Goal: Find specific page/section: Find specific page/section

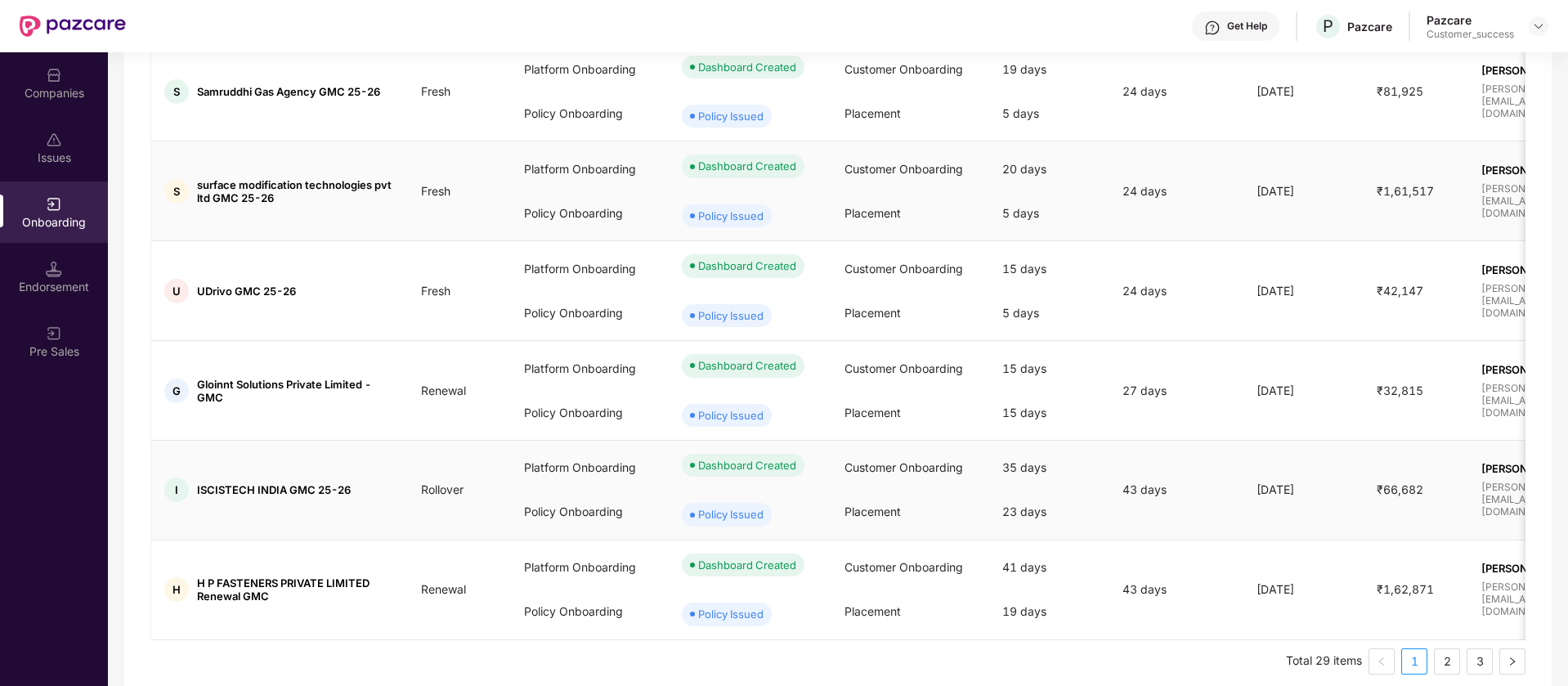
scroll to position [702, 0]
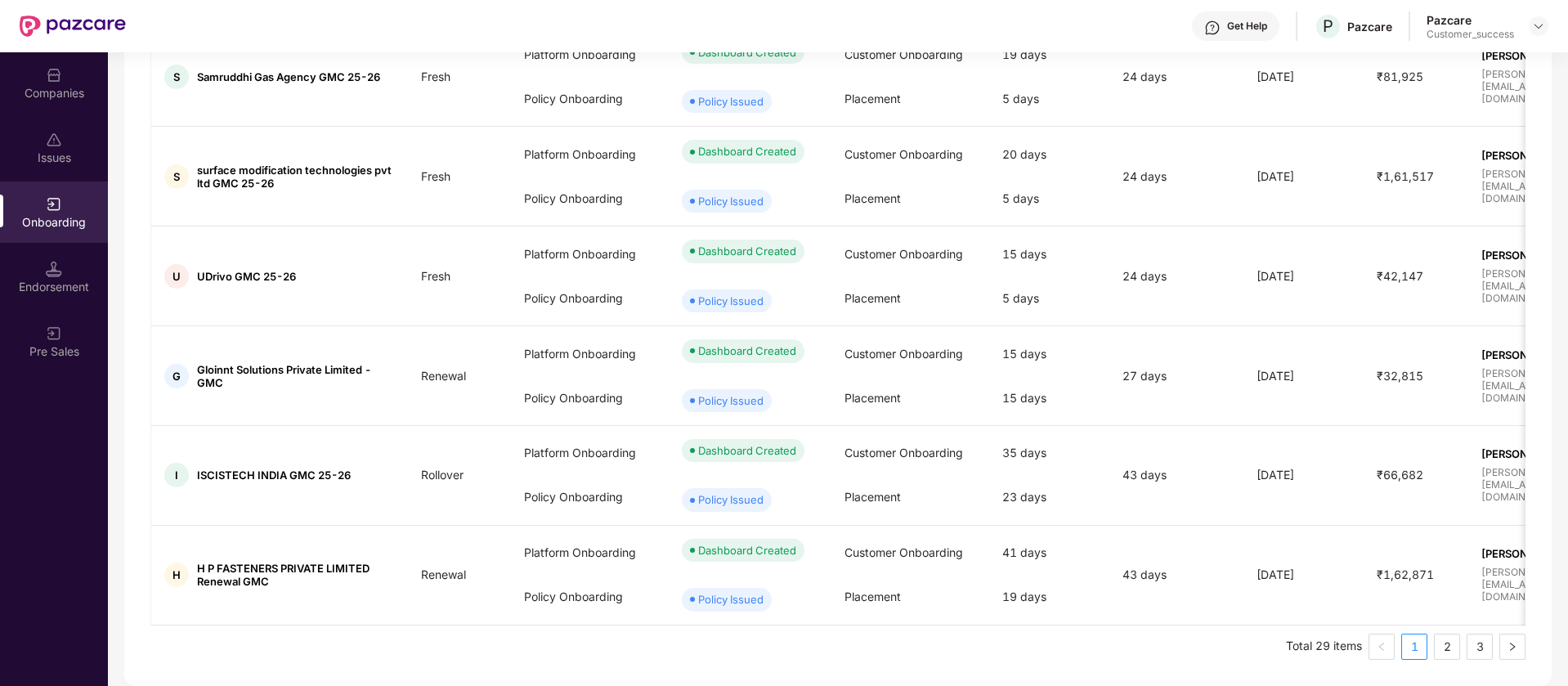
click at [36, 76] on div "Companies" at bounding box center [54, 83] width 108 height 62
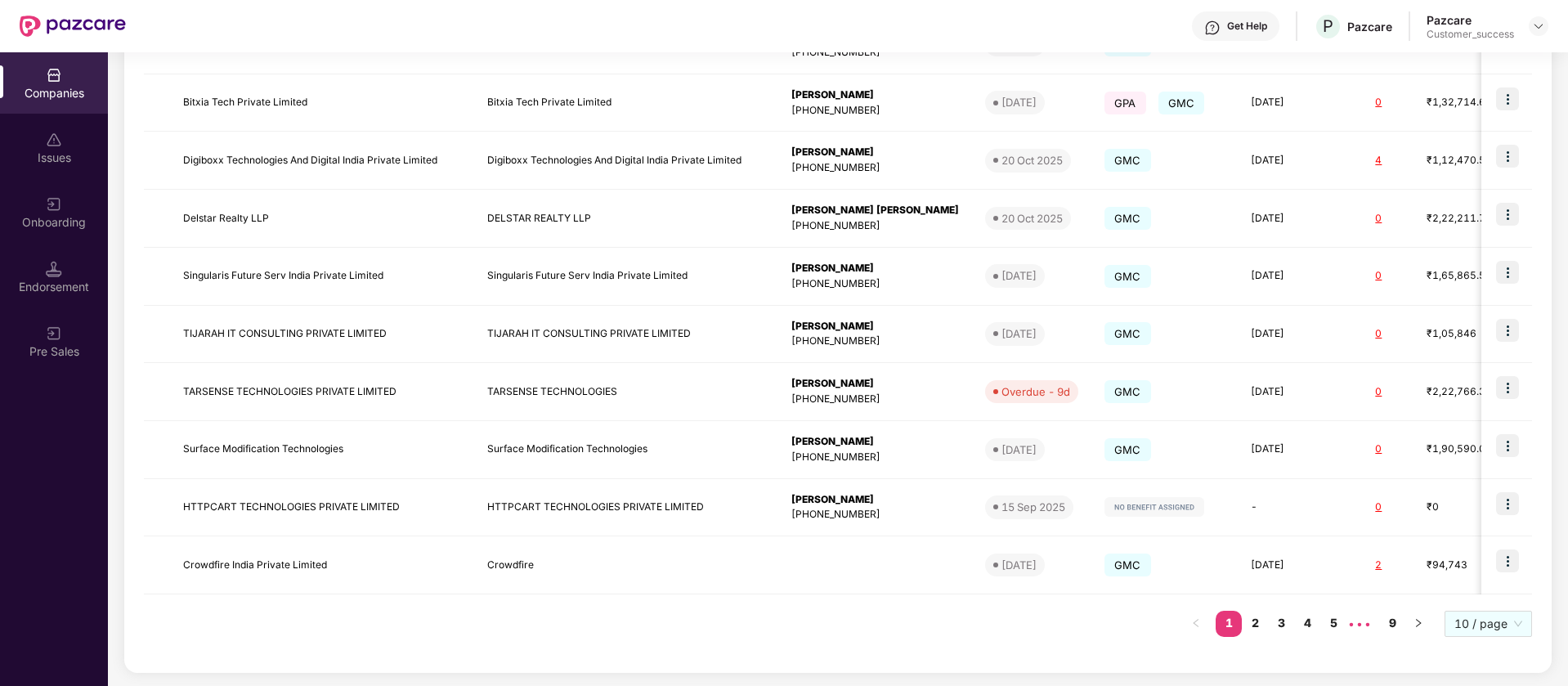
scroll to position [0, 0]
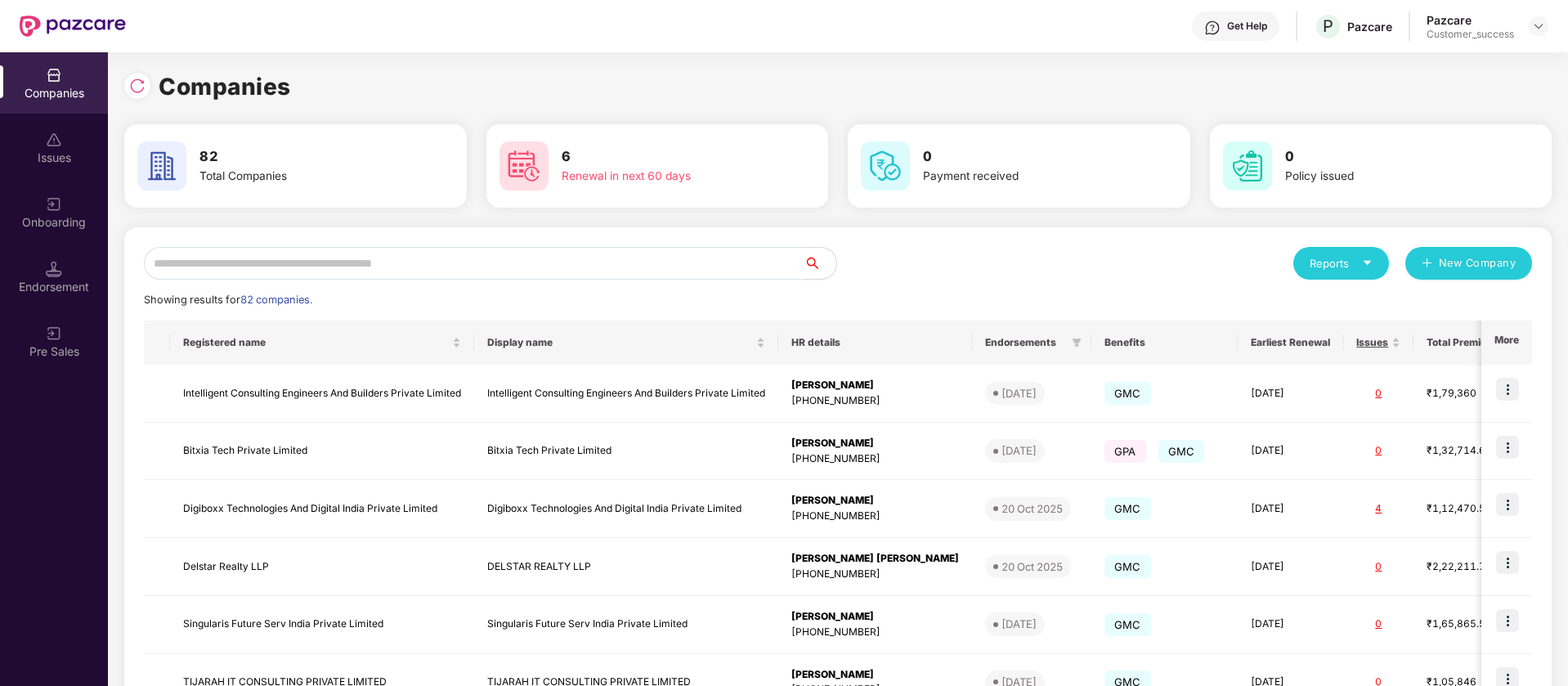
click at [268, 268] on input "text" at bounding box center [473, 263] width 659 height 33
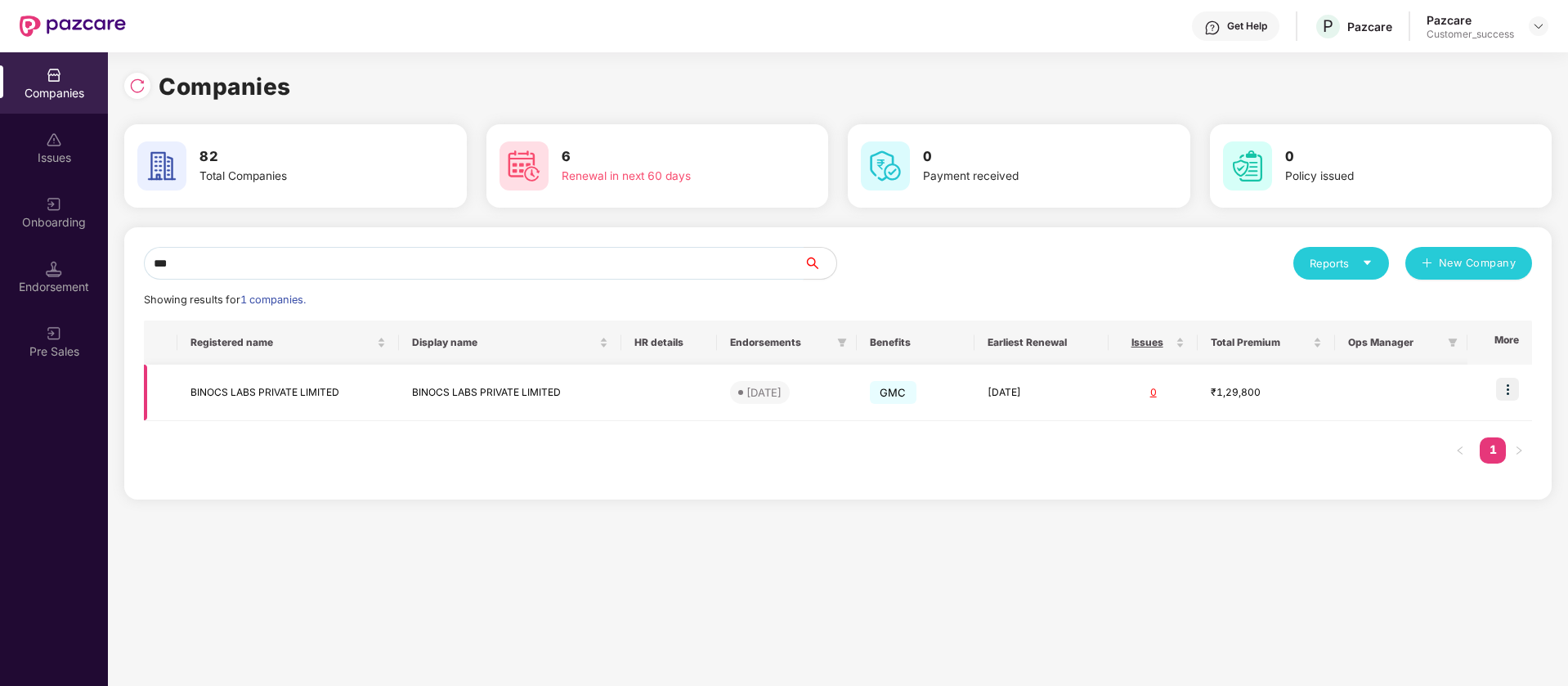
type input "***"
click at [1514, 388] on img at bounding box center [1507, 389] width 23 height 23
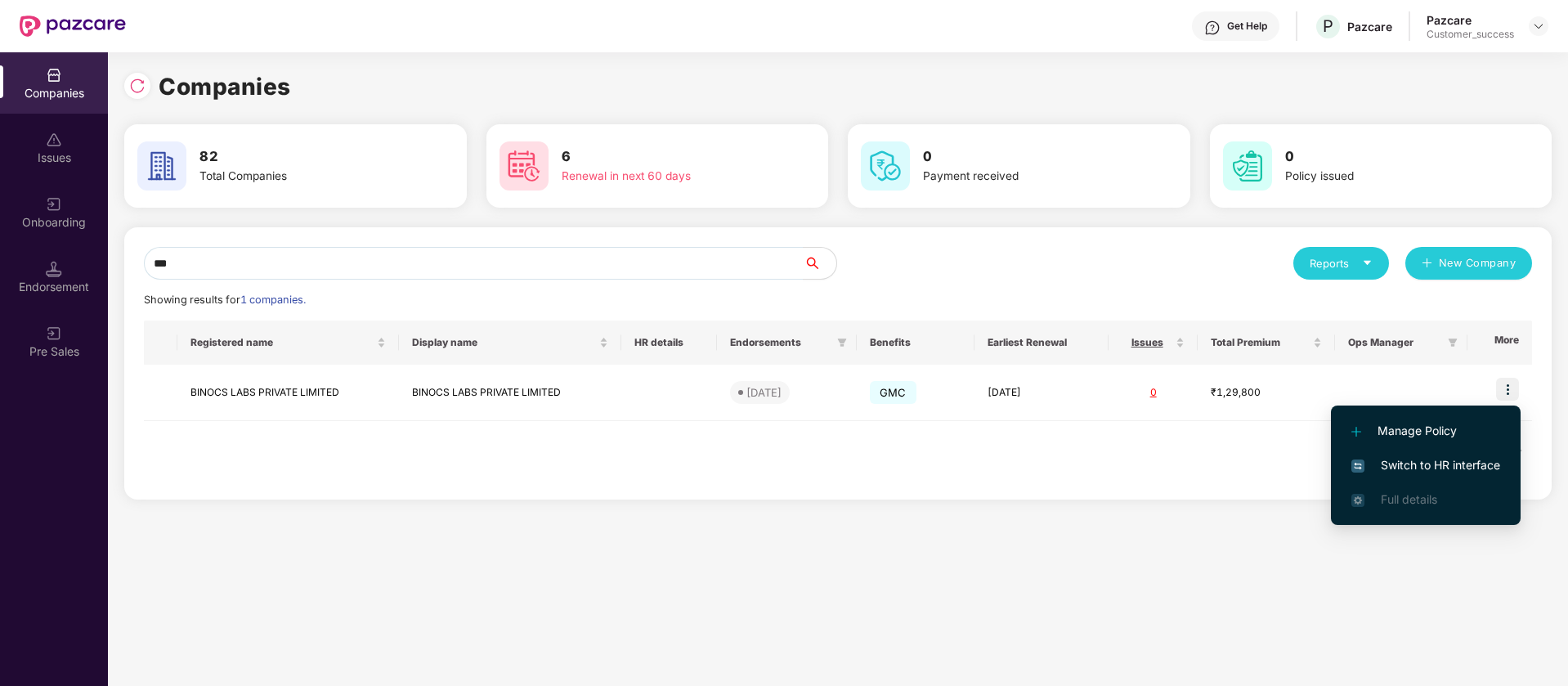
click at [1451, 464] on span "Switch to HR interface" at bounding box center [1424, 465] width 148 height 18
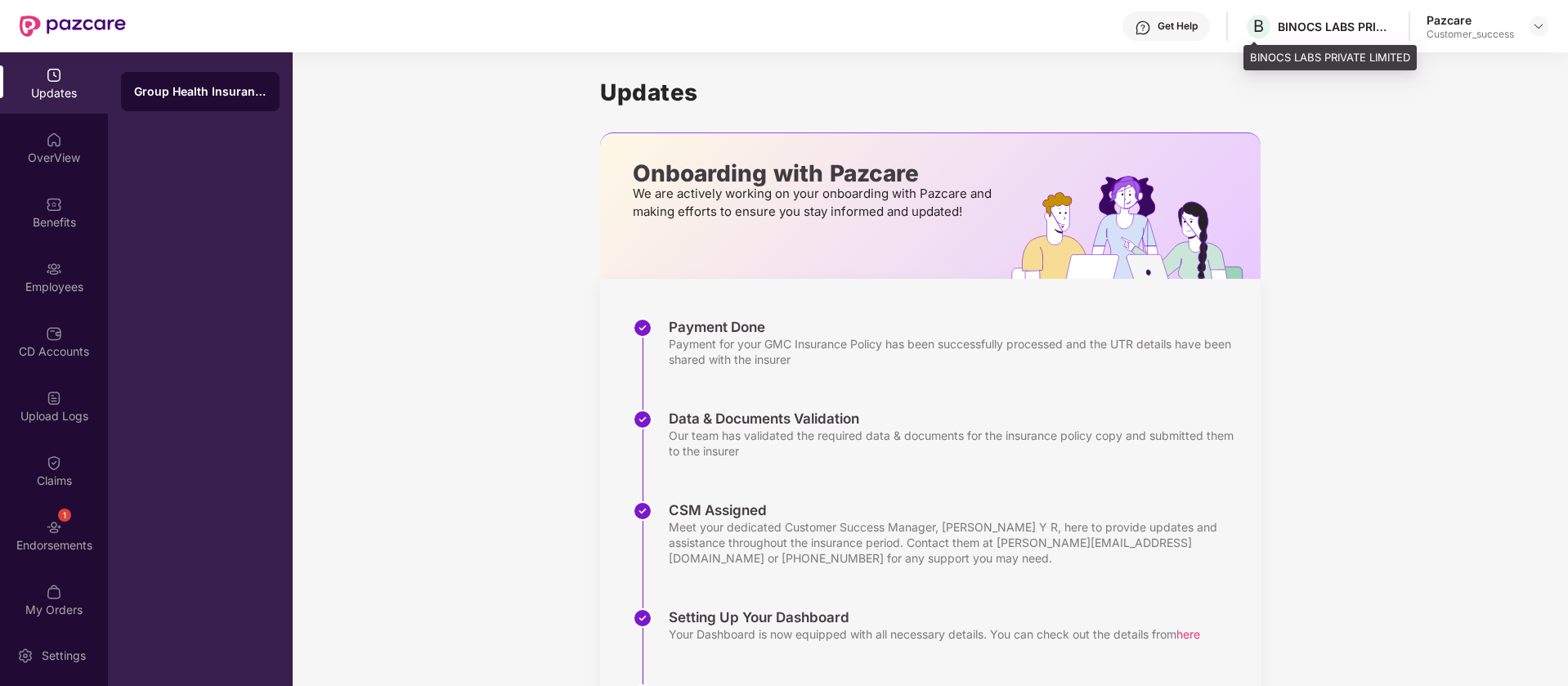
click at [1299, 29] on div "BINOCS LABS PRIVATE LIMITED" at bounding box center [1335, 26] width 115 height 16
copy div "BINOCS"
click at [1536, 32] on img at bounding box center [1538, 26] width 13 height 13
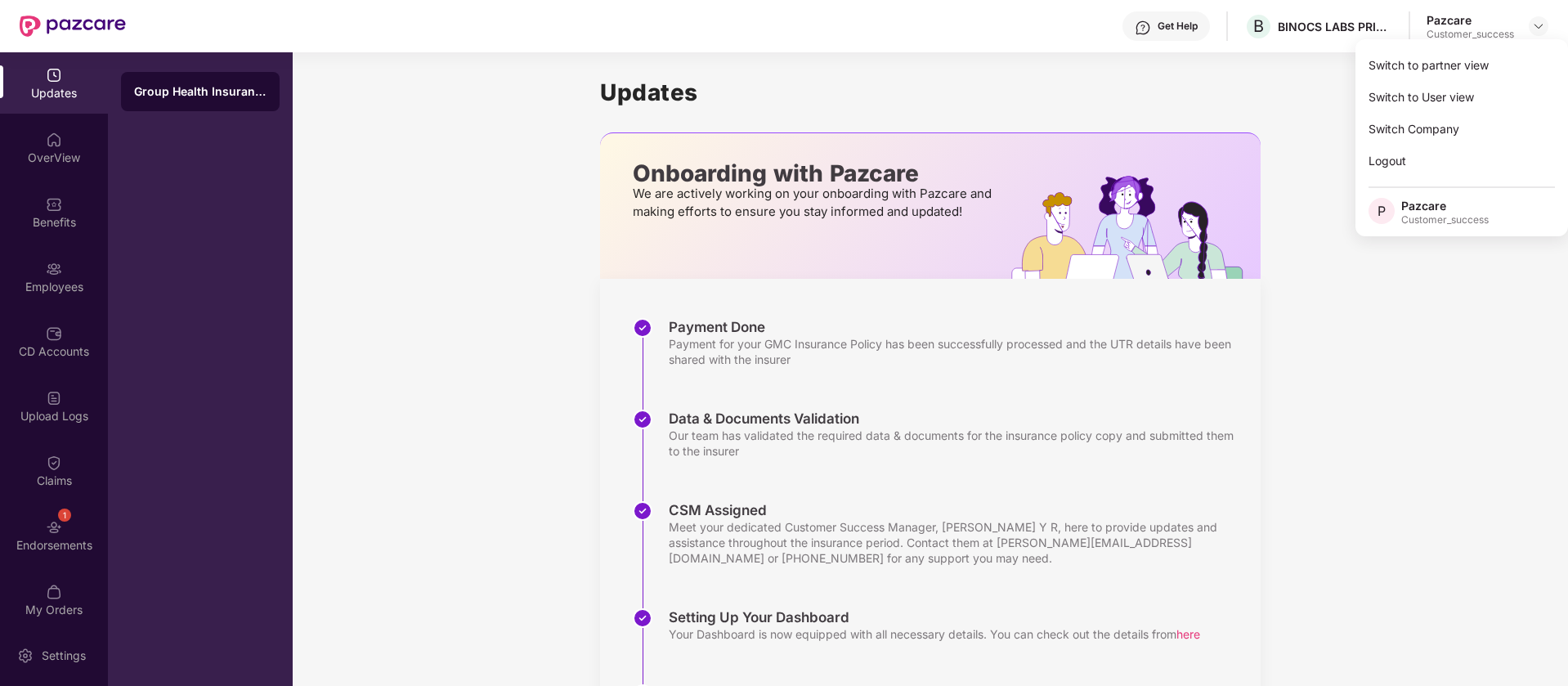
drag, startPoint x: 1411, startPoint y: 80, endPoint x: 939, endPoint y: 155, distance: 477.9
click at [1383, 85] on div "Switch to partner view Switch to User view Switch Company Logout P Pazcare Cust…" at bounding box center [1461, 138] width 212 height 197
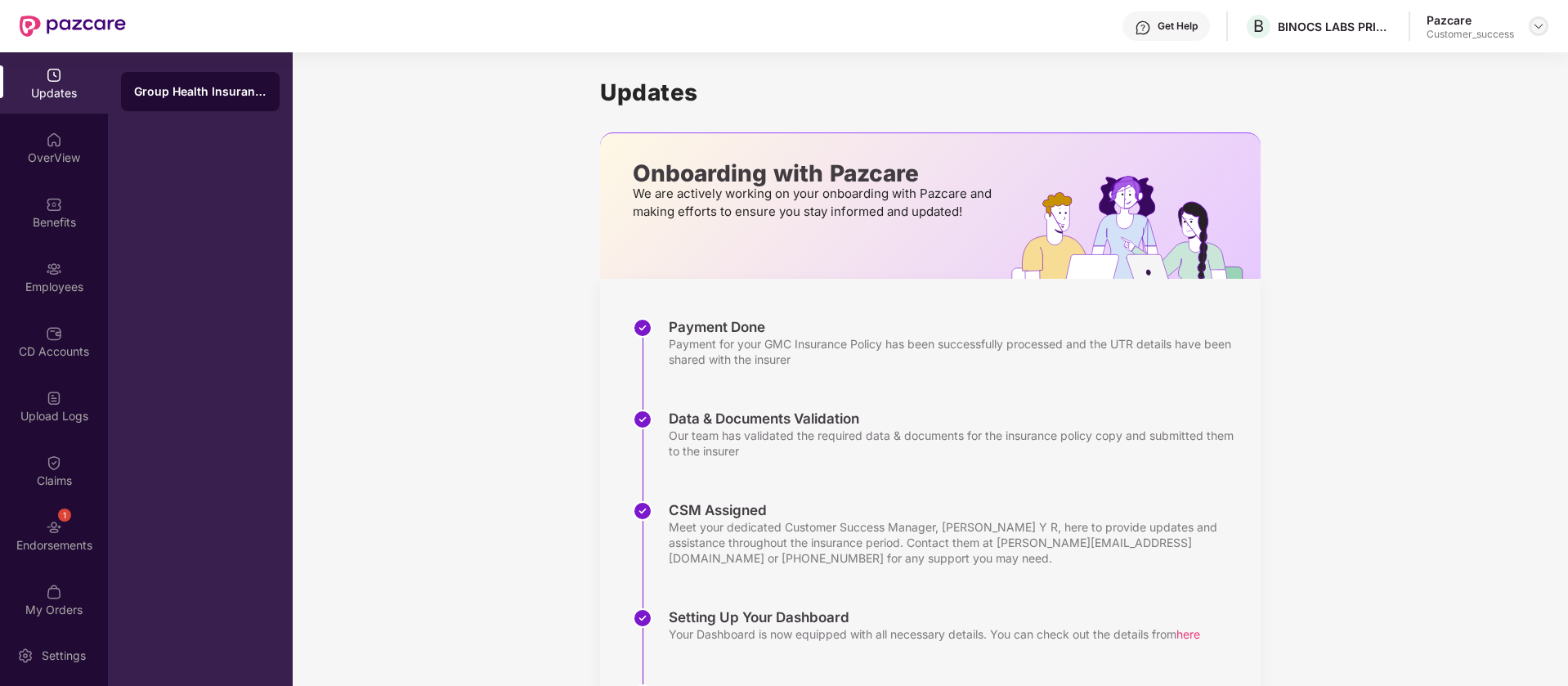
click at [1538, 29] on img at bounding box center [1538, 26] width 13 height 13
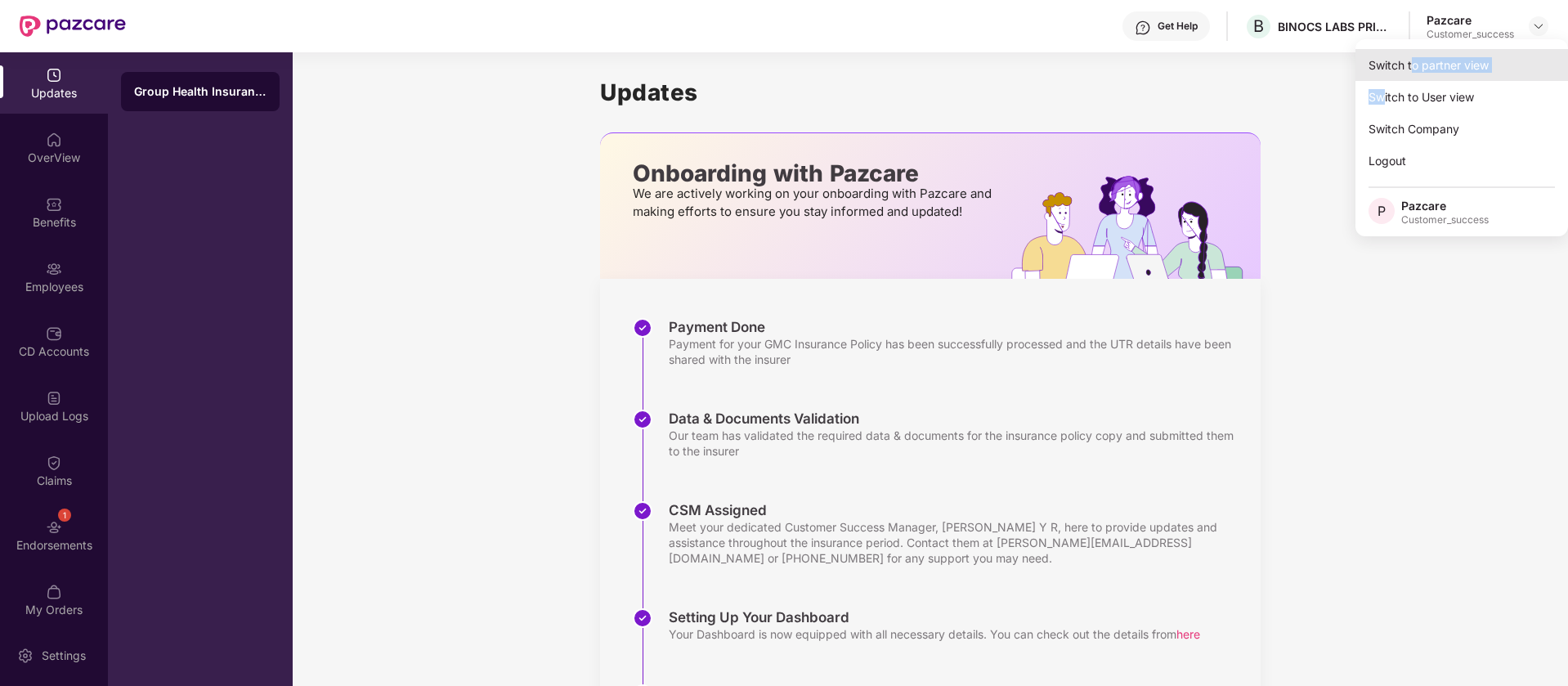
click at [1432, 60] on div "Switch to partner view" at bounding box center [1461, 65] width 212 height 32
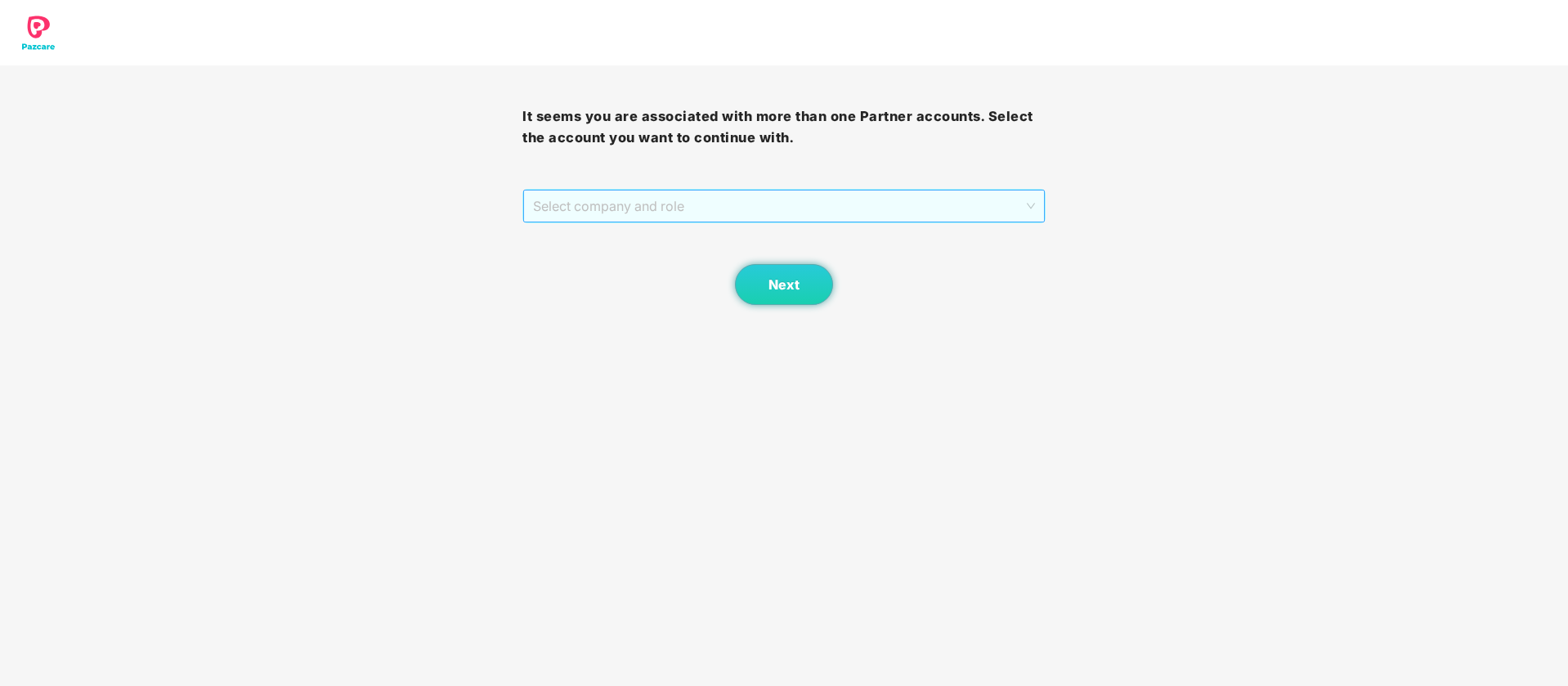
click at [613, 210] on span "Select company and role" at bounding box center [783, 206] width 501 height 31
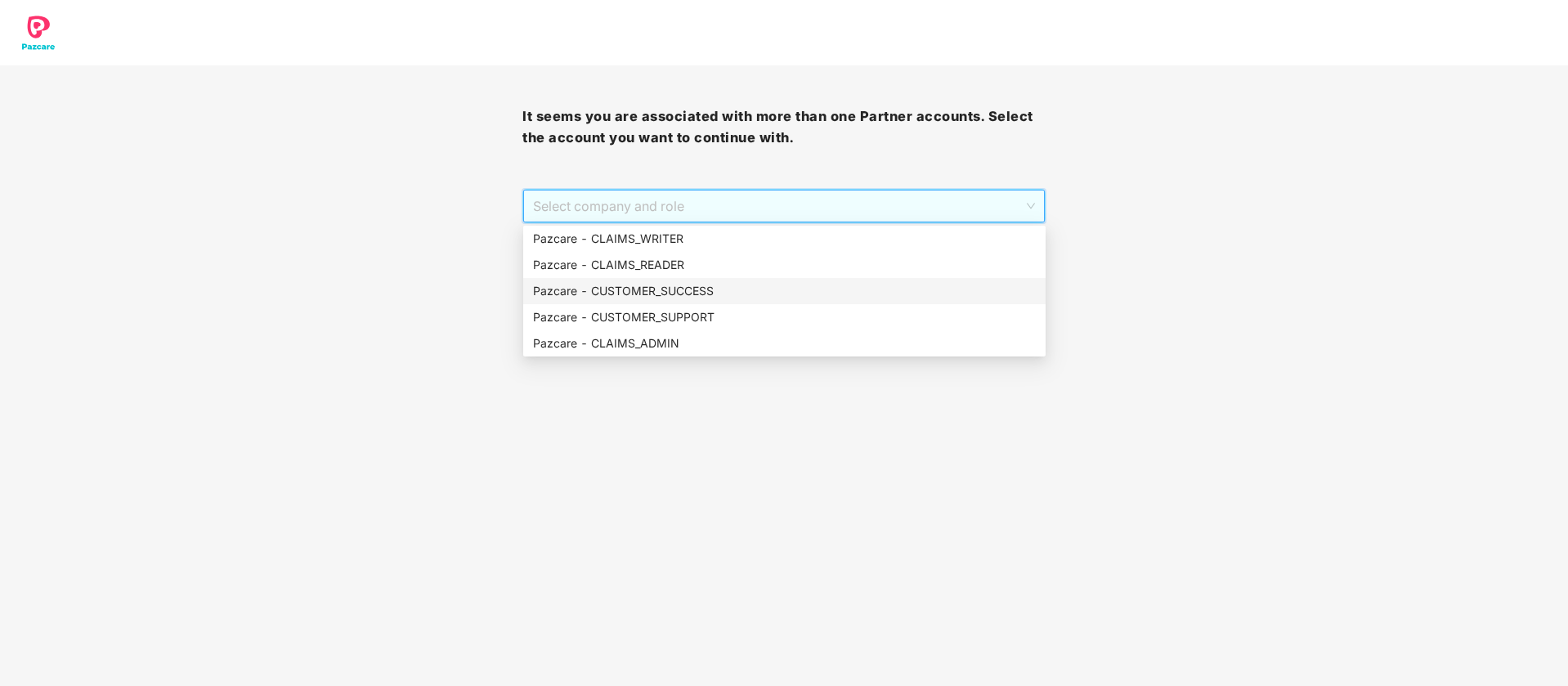
click at [627, 295] on div "Pazcare - CUSTOMER_SUCCESS" at bounding box center [784, 291] width 503 height 18
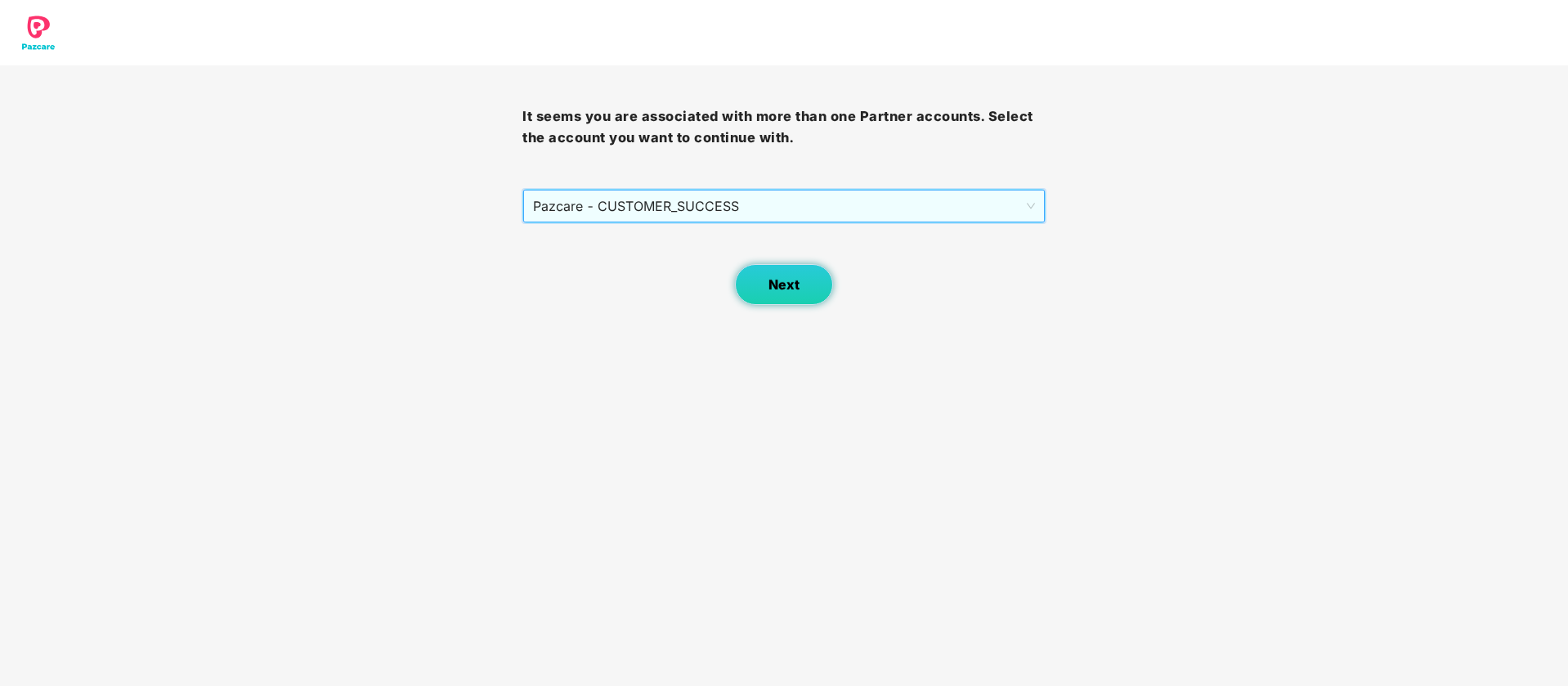
click at [814, 299] on button "Next" at bounding box center [784, 285] width 98 height 41
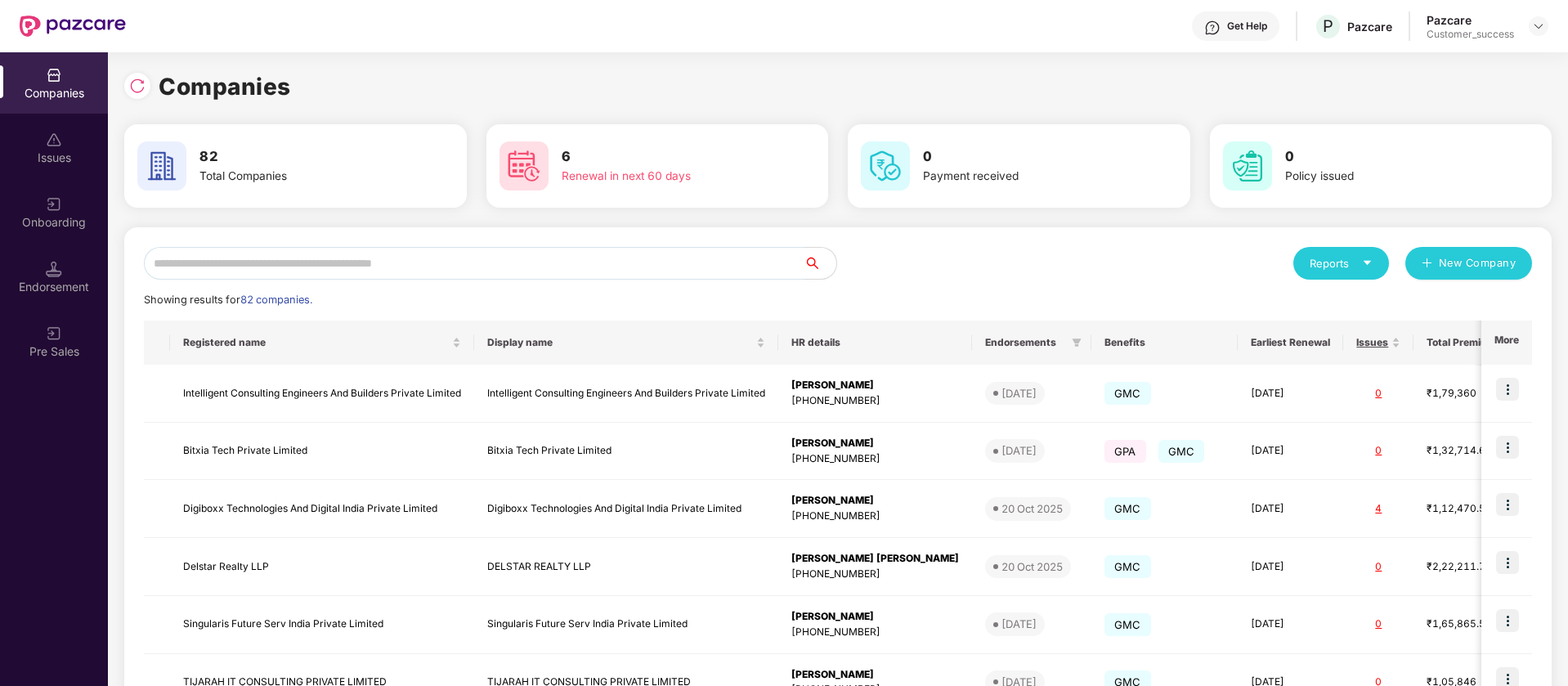
click at [370, 259] on input "text" at bounding box center [473, 263] width 659 height 33
paste input "******"
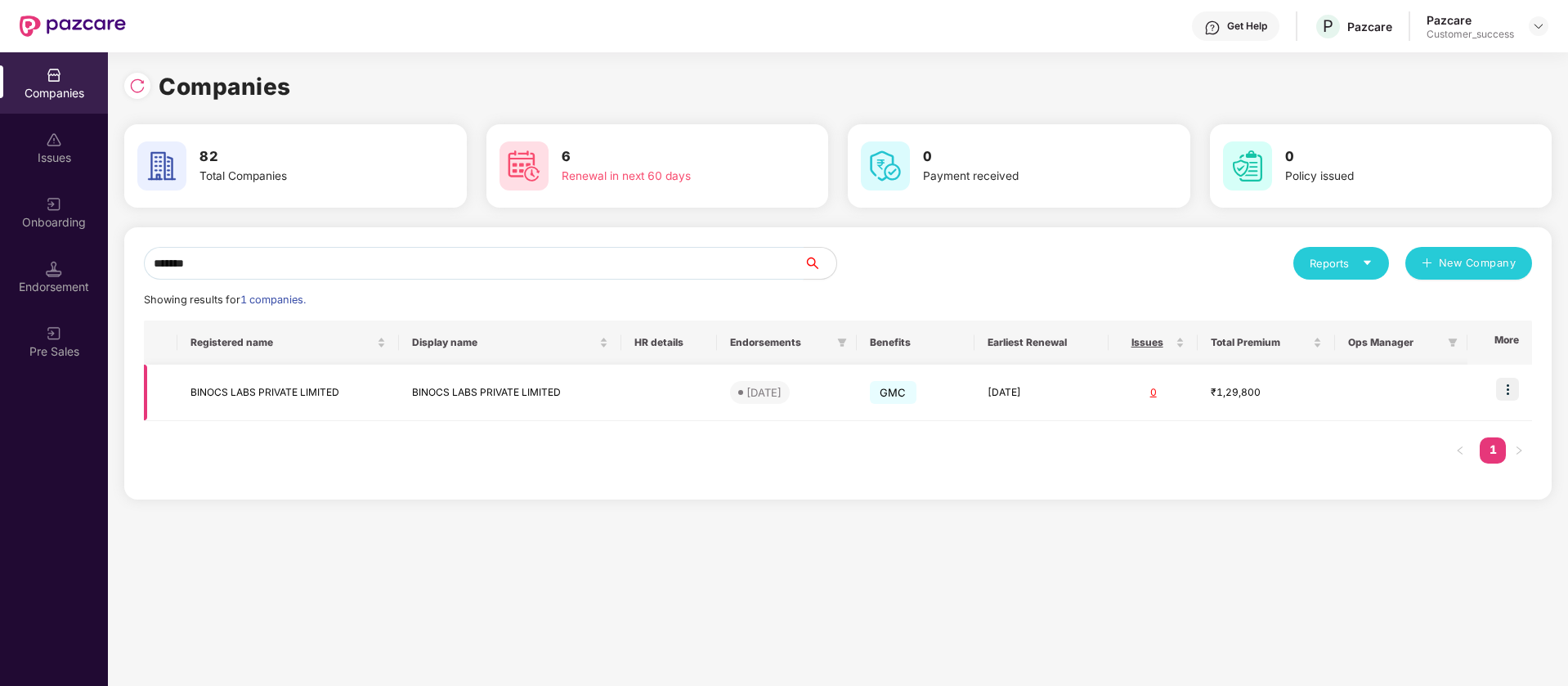
type input "******"
click at [759, 396] on div "[DATE]" at bounding box center [763, 392] width 35 height 16
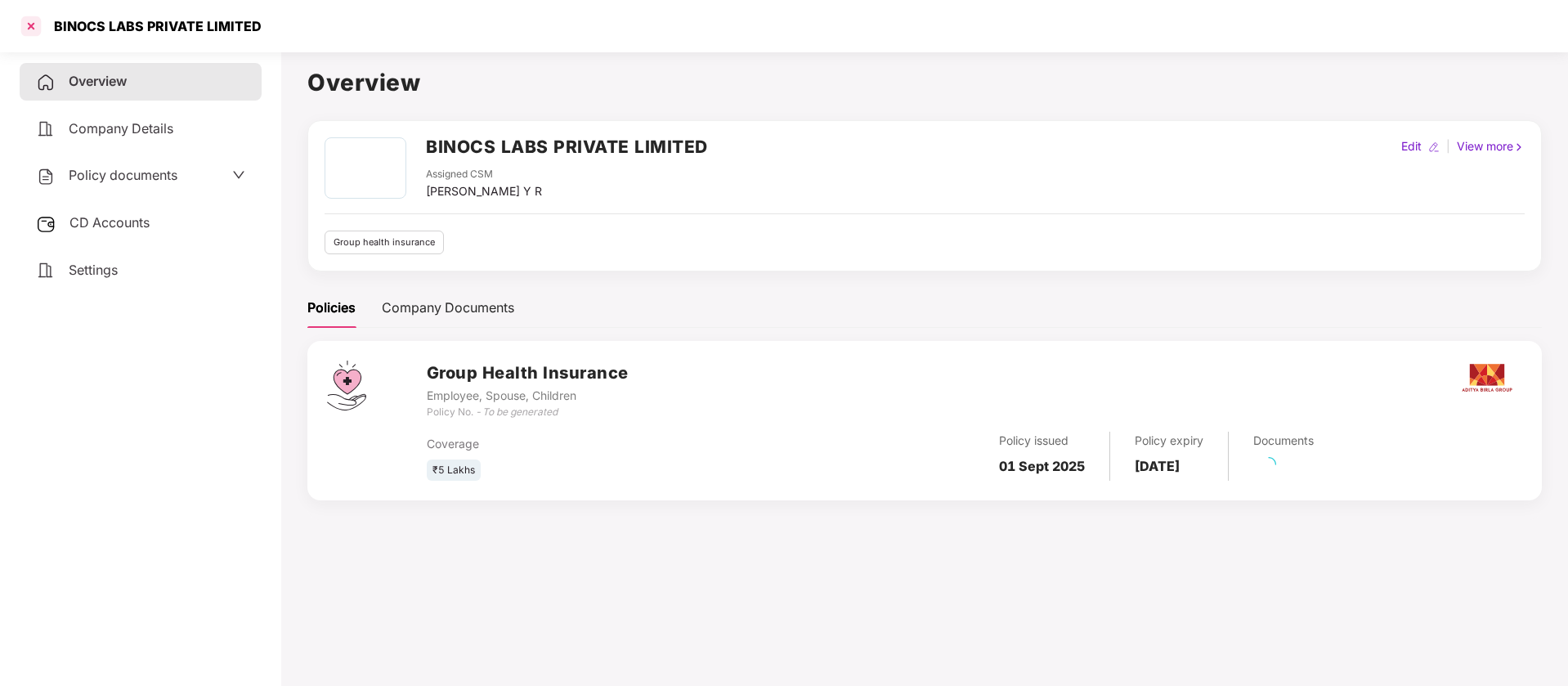
click at [36, 35] on div at bounding box center [31, 26] width 26 height 26
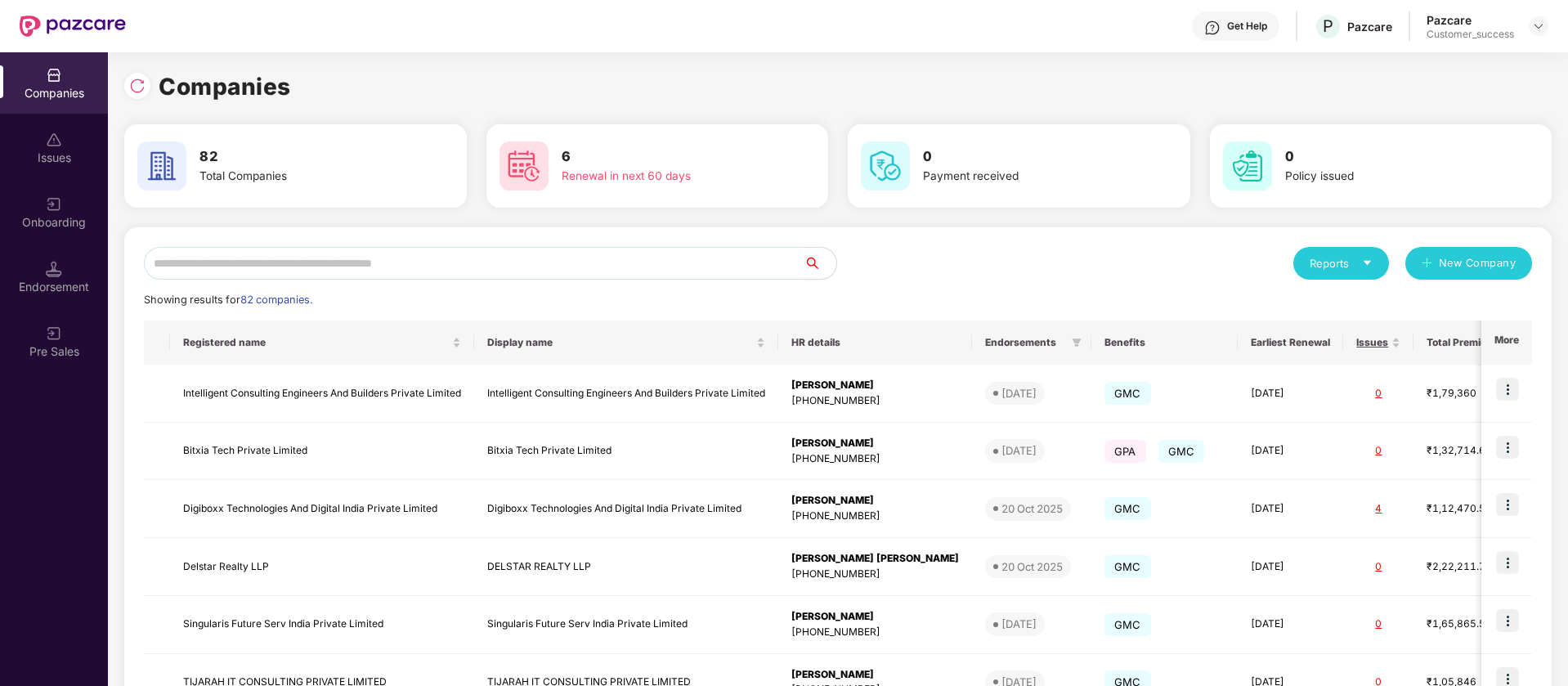
click at [586, 268] on input "text" at bounding box center [473, 263] width 659 height 33
paste input "******"
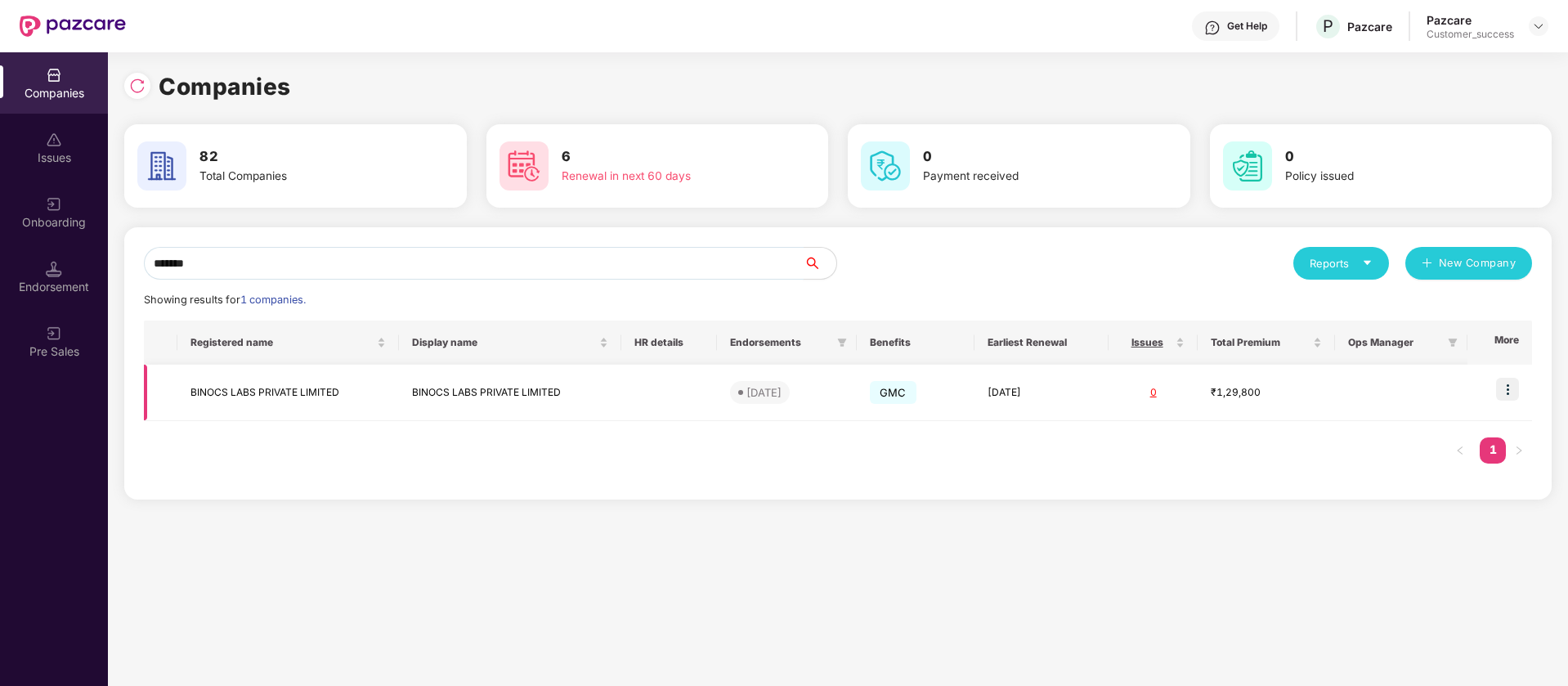
scroll to position [0, 2]
type input "******"
click at [52, 197] on img at bounding box center [54, 204] width 16 height 16
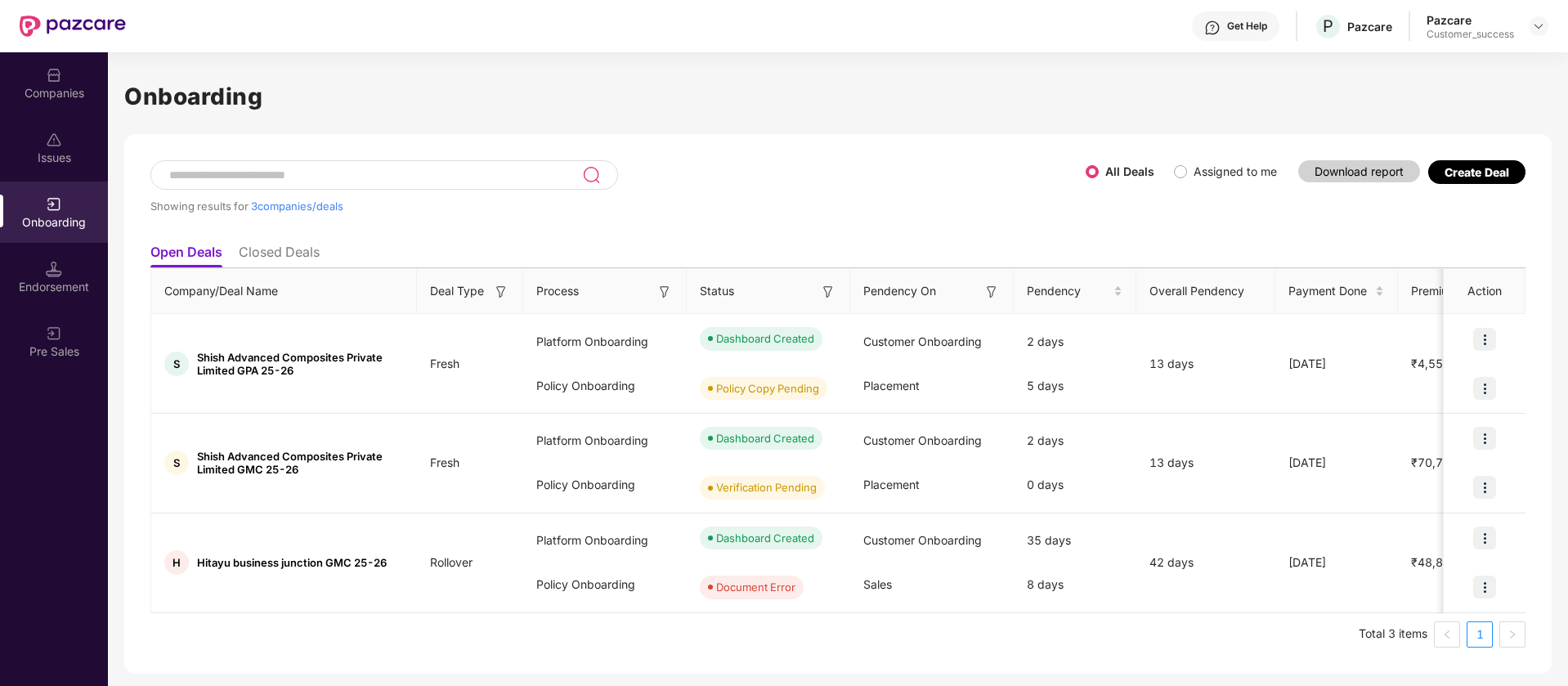
click at [449, 179] on input at bounding box center [374, 175] width 414 height 14
paste input "******"
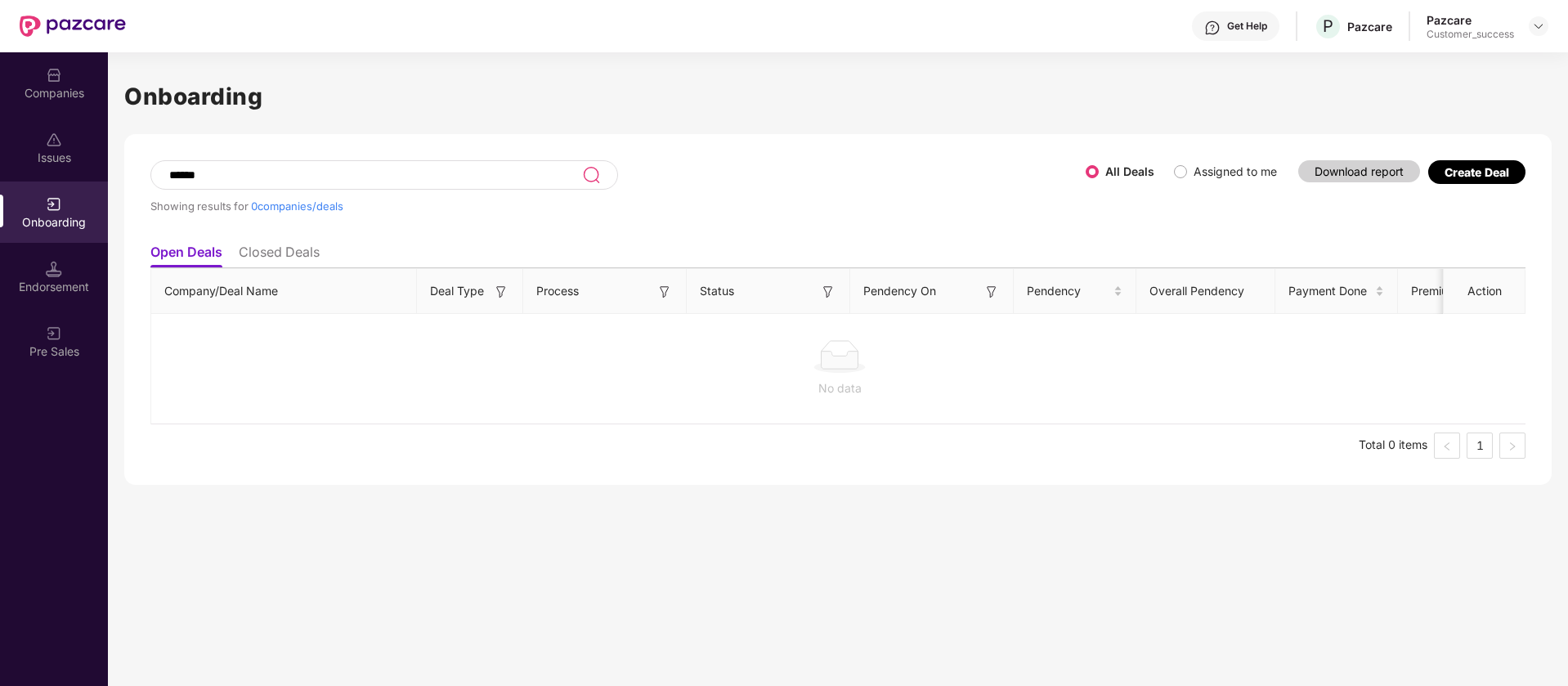
type input "******"
click at [307, 267] on li "Closed Deals" at bounding box center [279, 255] width 81 height 24
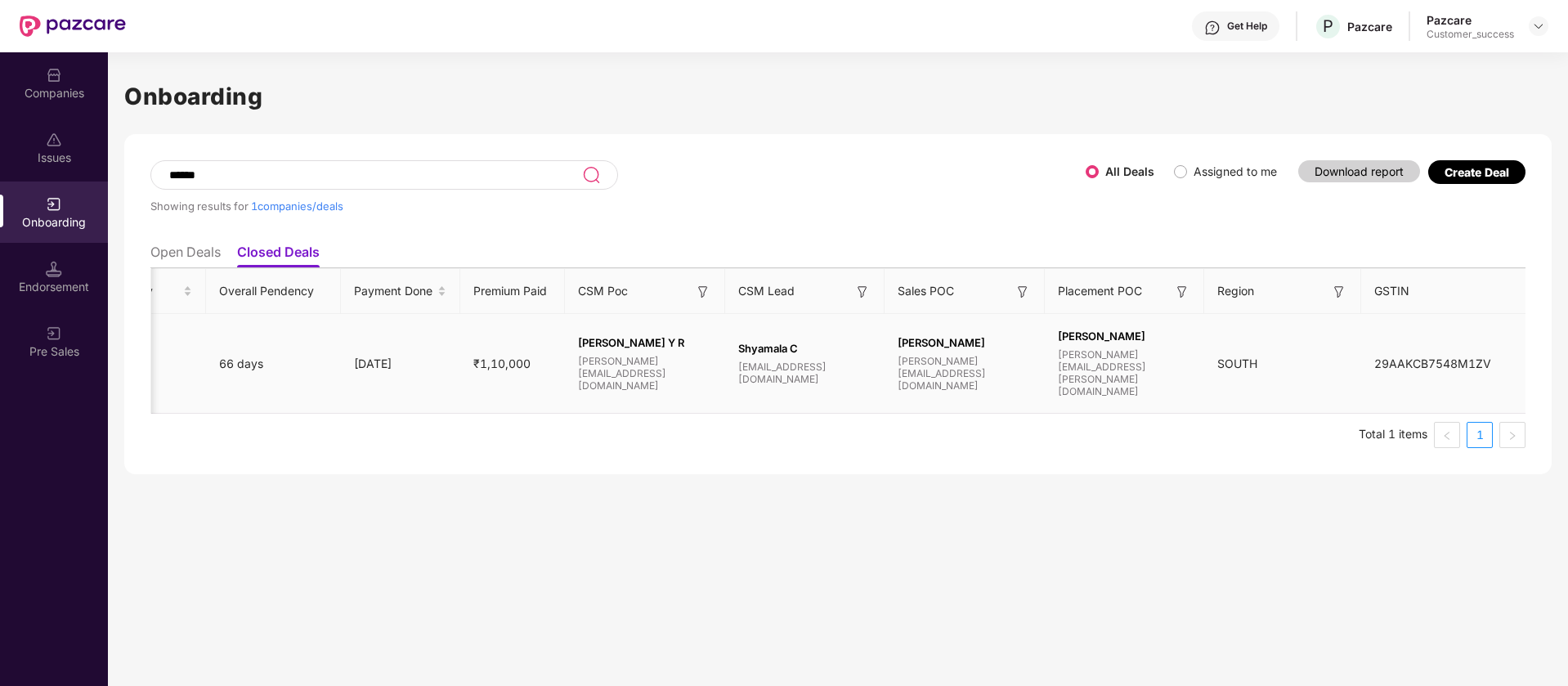
scroll to position [0, 913]
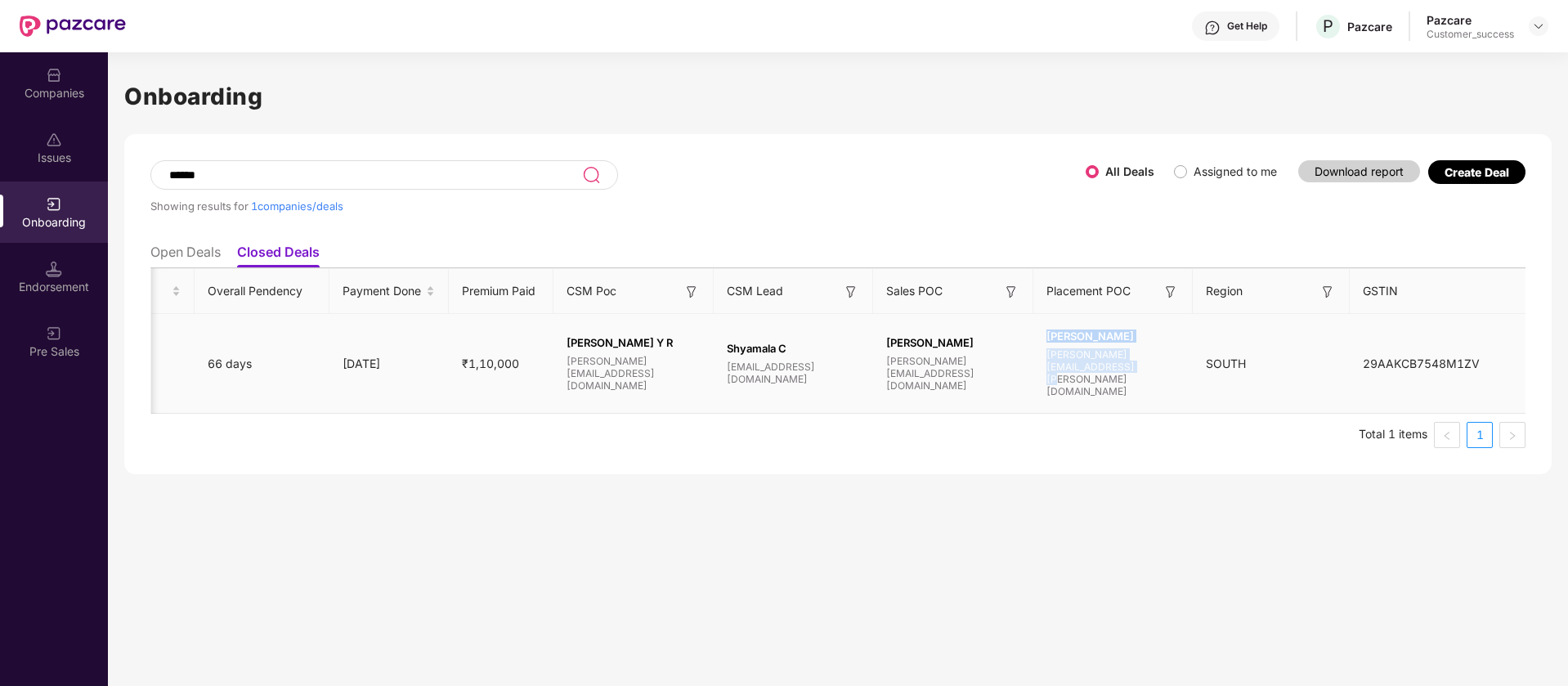
drag, startPoint x: 1187, startPoint y: 387, endPoint x: 1091, endPoint y: 384, distance: 96.0
click at [1033, 382] on div "[PERSON_NAME] [PERSON_NAME][EMAIL_ADDRESS][PERSON_NAME][DOMAIN_NAME]" at bounding box center [1113, 364] width 159 height 68
copy span "[PERSON_NAME][EMAIL_ADDRESS][PERSON_NAME][DOMAIN_NAME]"
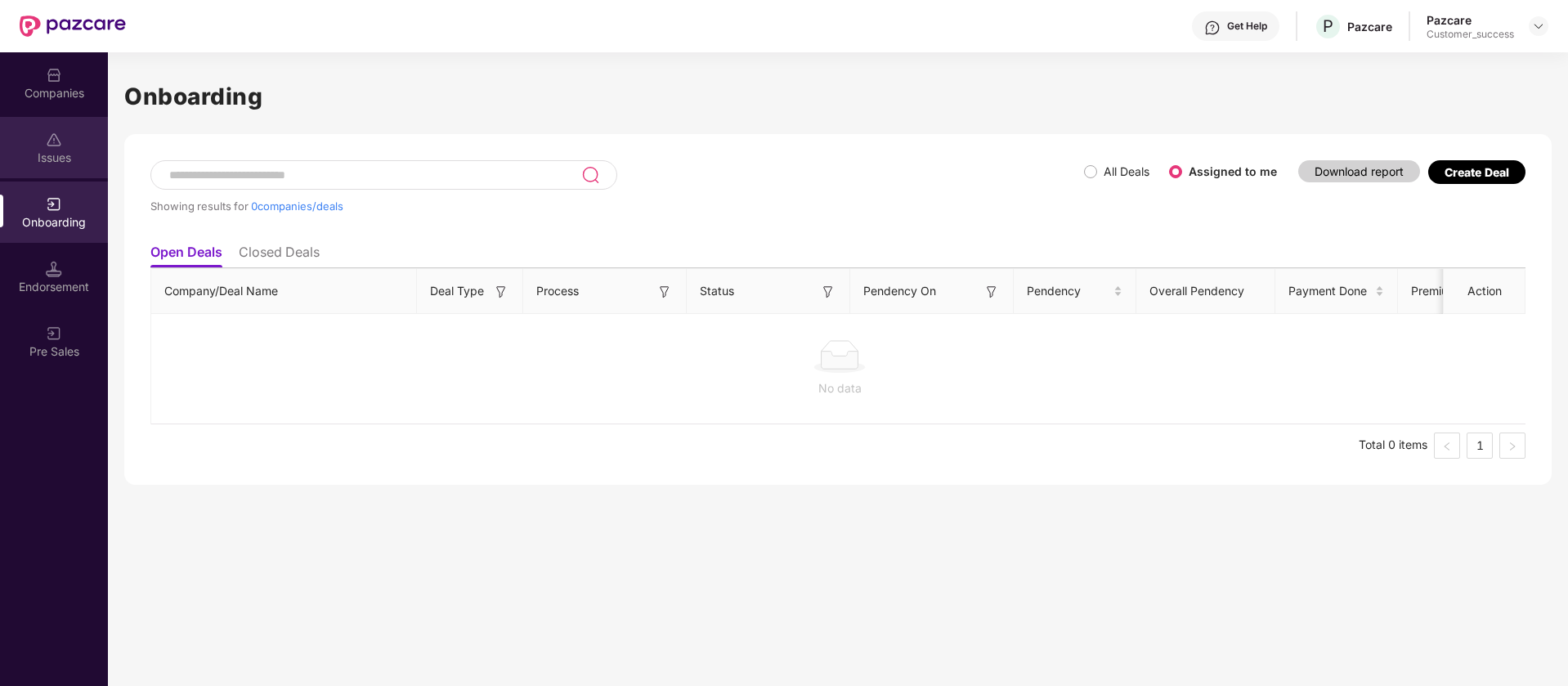
click at [67, 158] on div "Issues" at bounding box center [54, 158] width 108 height 16
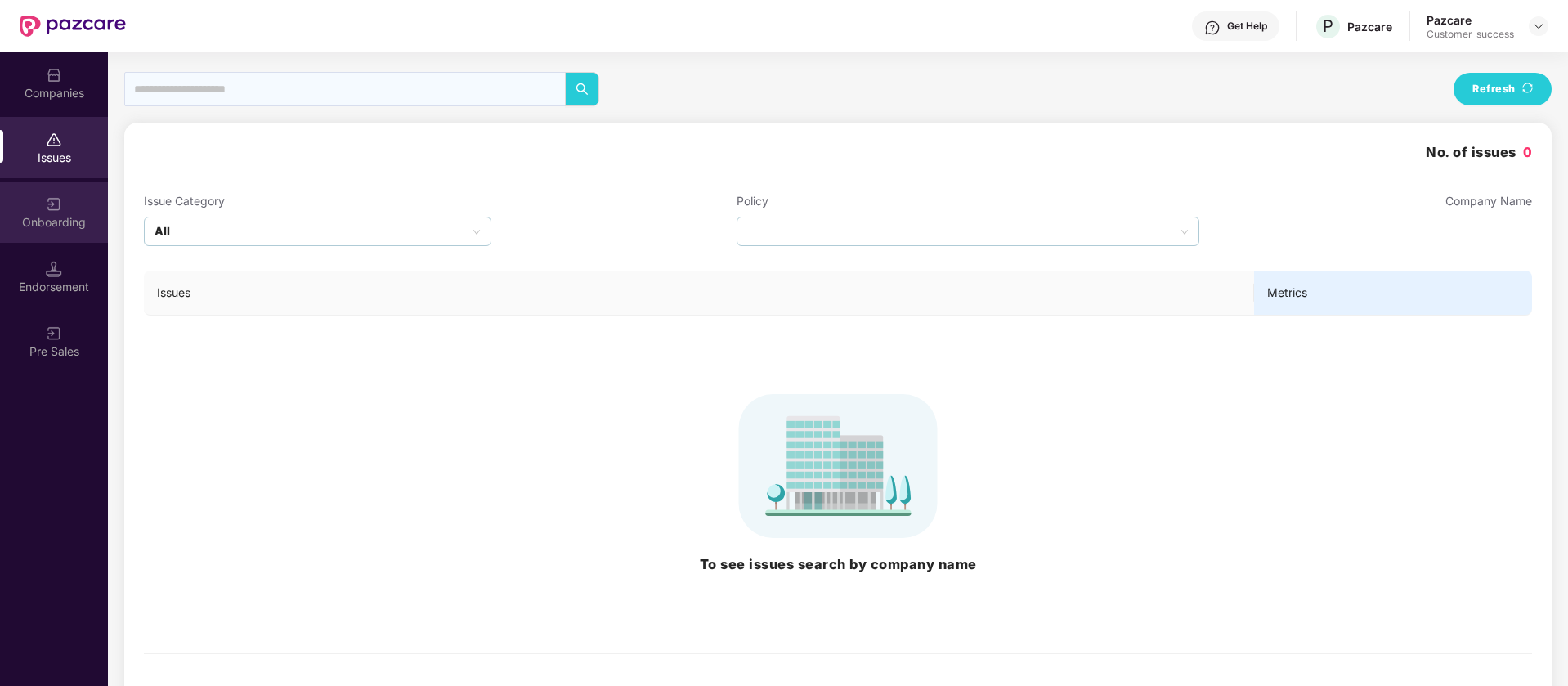
click at [73, 228] on div "Onboarding" at bounding box center [54, 222] width 108 height 16
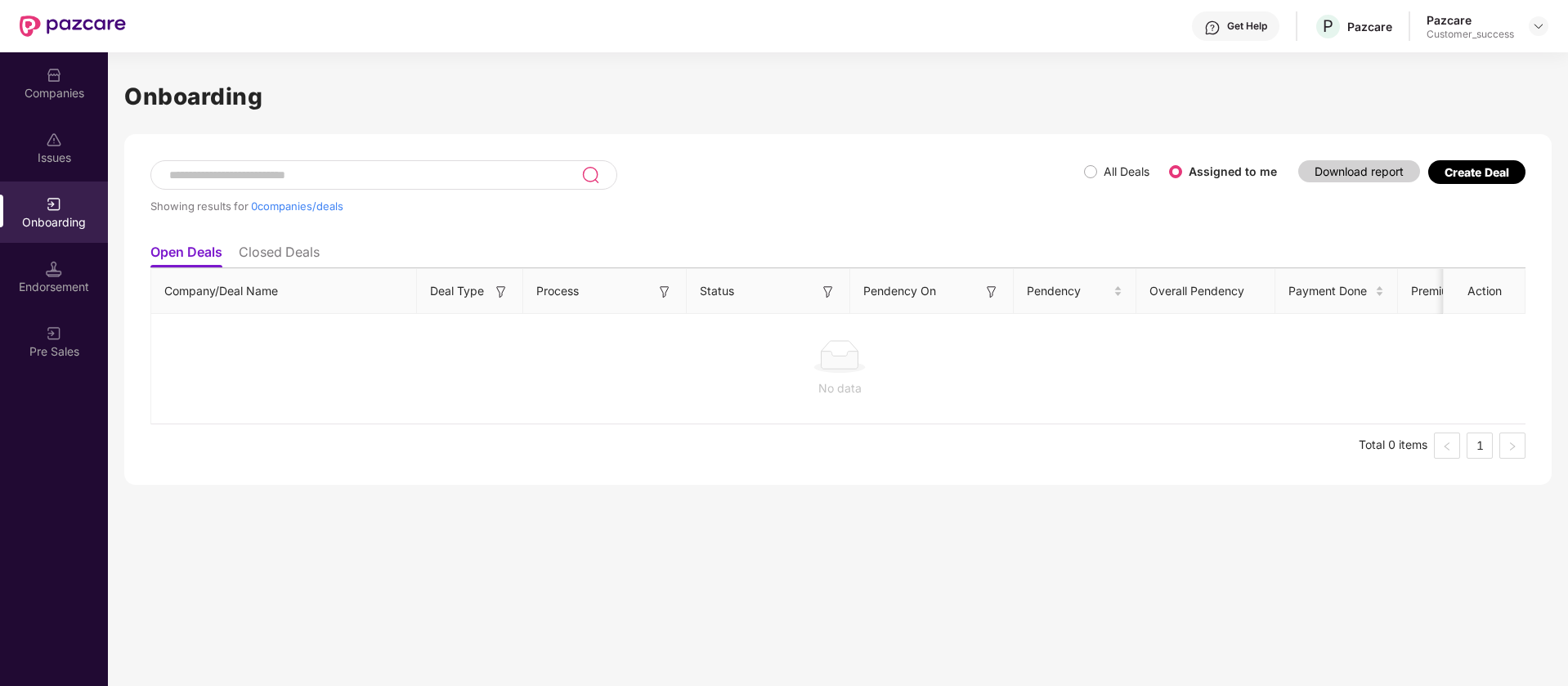
click at [1098, 172] on span "All Deals" at bounding box center [1126, 172] width 59 height 18
